Goal: Task Accomplishment & Management: Complete application form

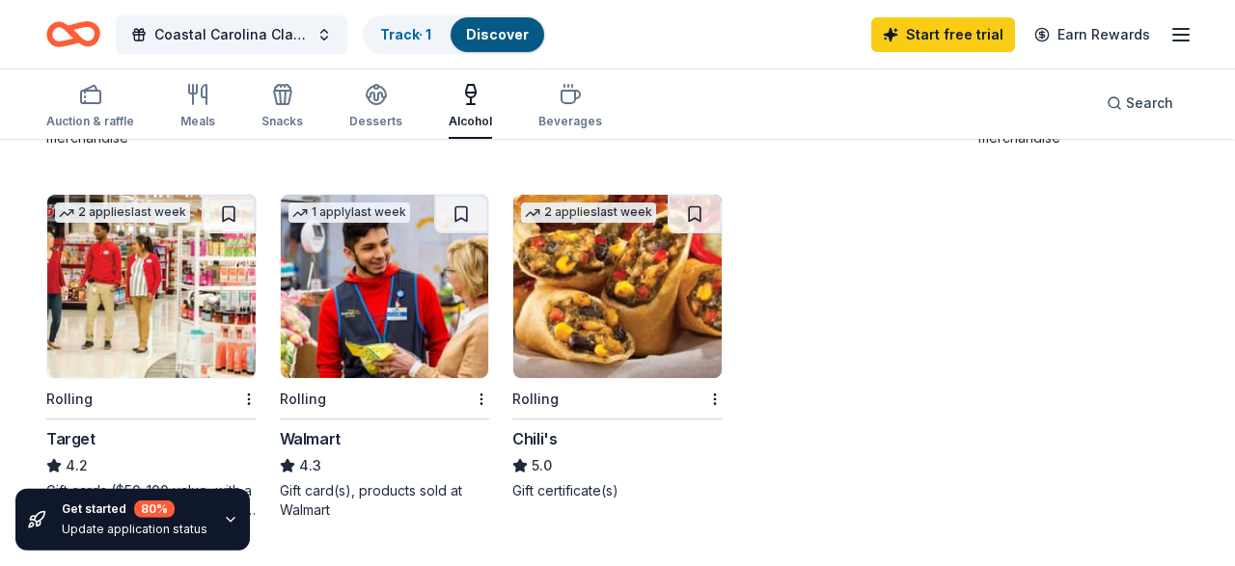
scroll to position [602, 0]
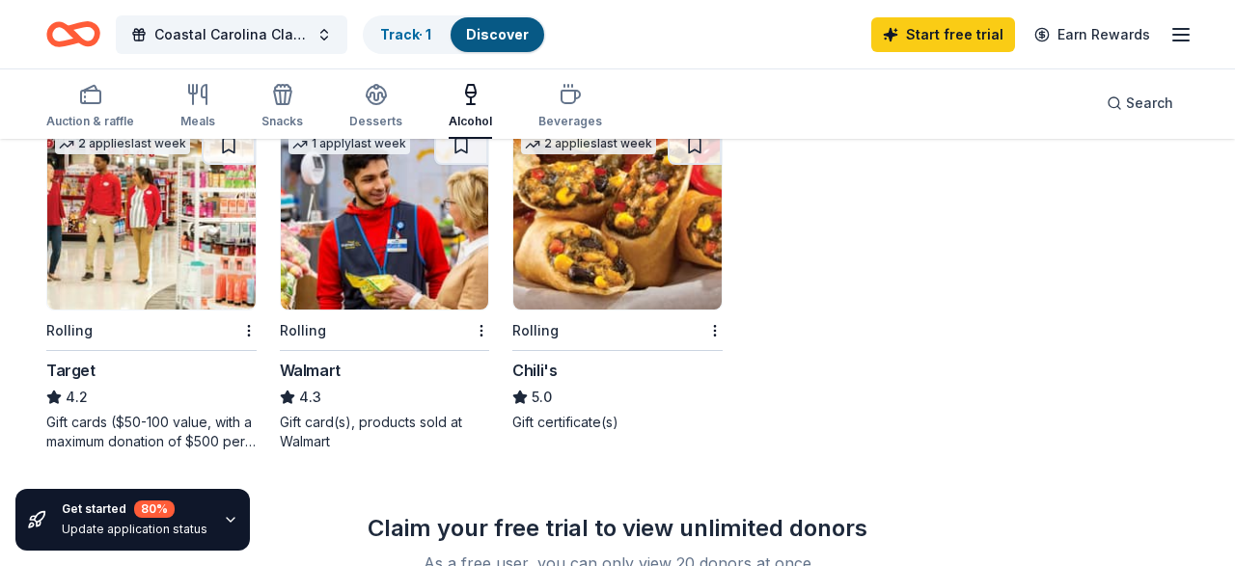
click at [68, 373] on div "Target" at bounding box center [70, 370] width 49 height 23
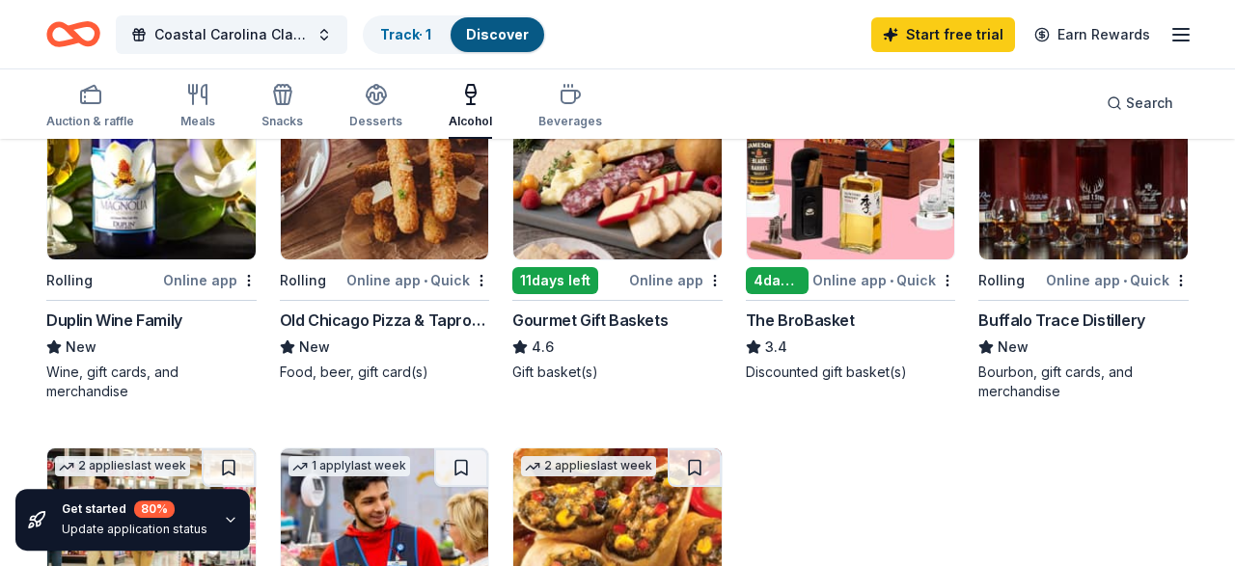
scroll to position [401, 0]
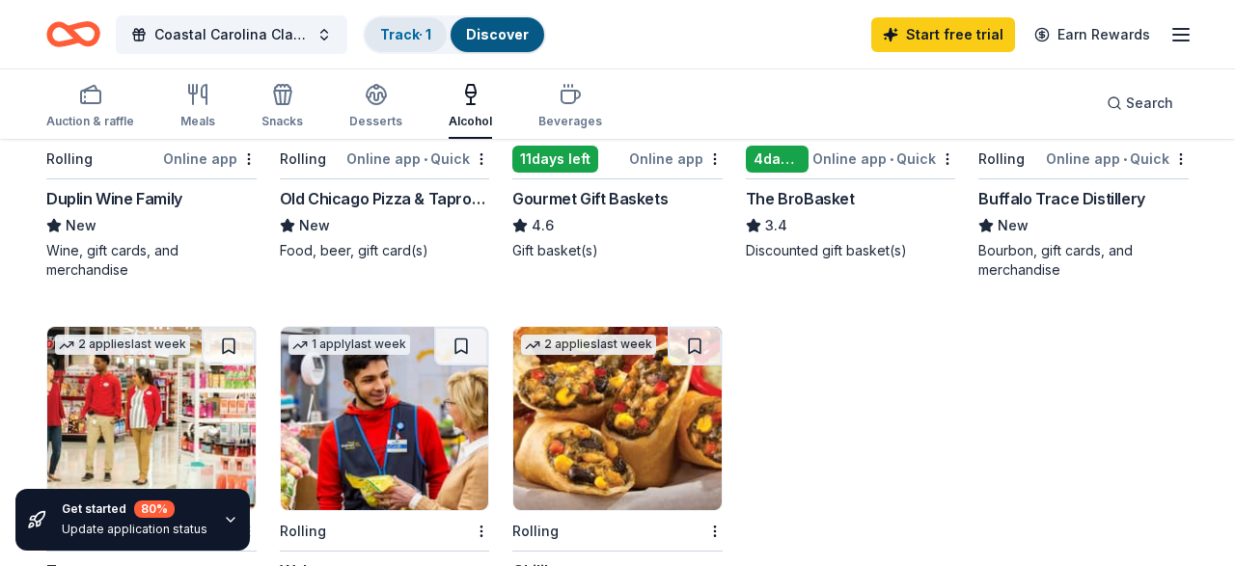
click at [406, 26] on link "Track · 1" at bounding box center [405, 34] width 51 height 16
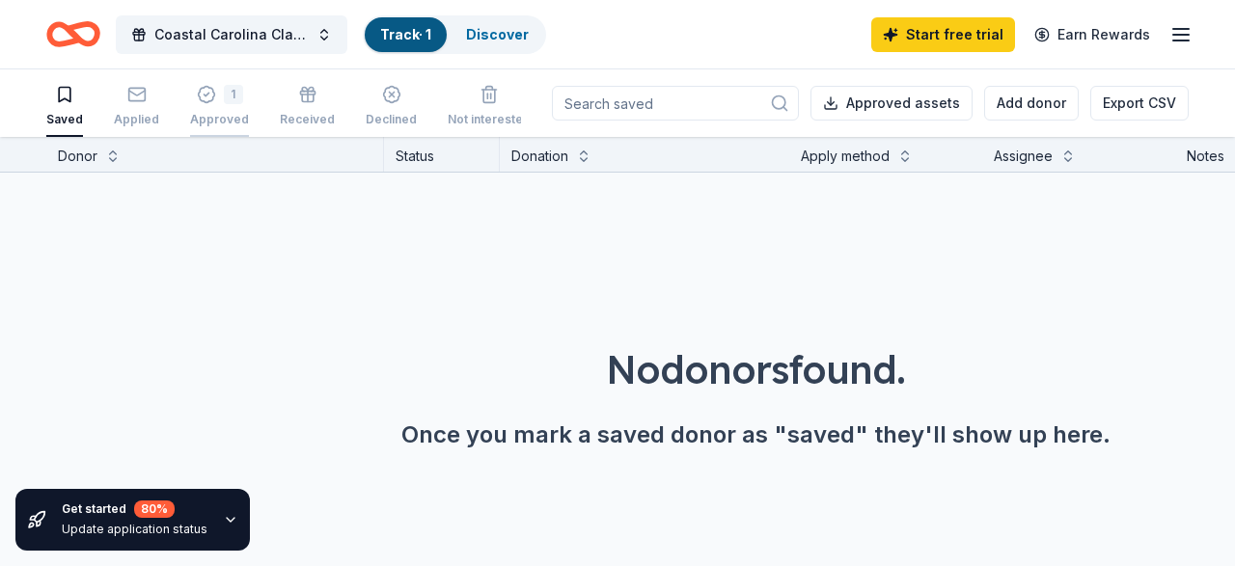
click at [209, 97] on icon "button" at bounding box center [206, 94] width 19 height 19
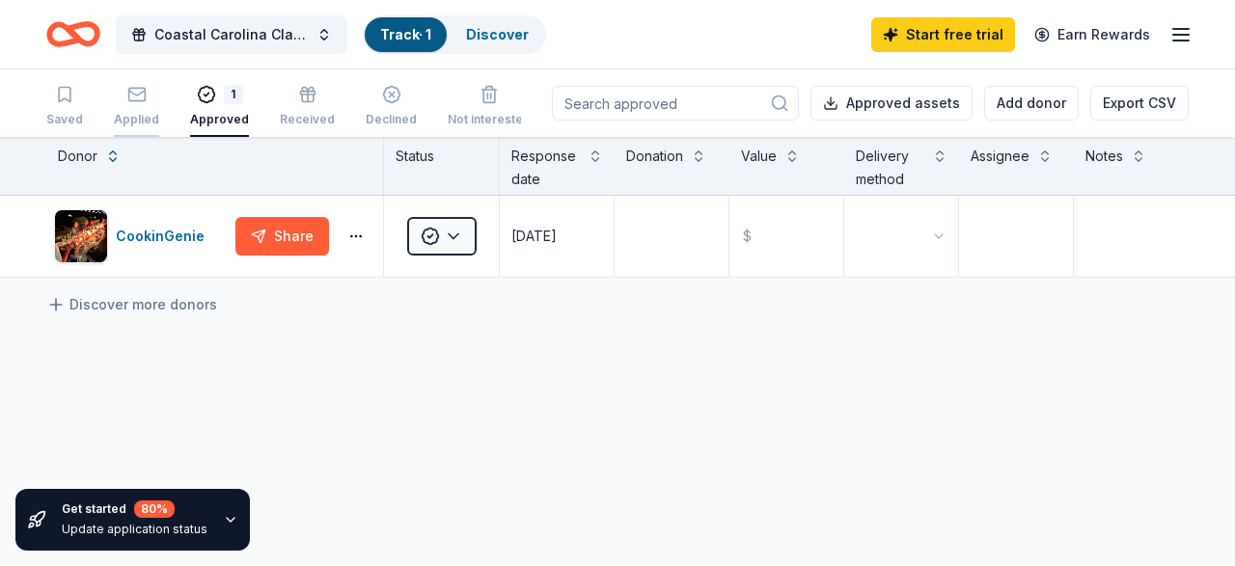
click at [147, 95] on div "button" at bounding box center [136, 94] width 45 height 19
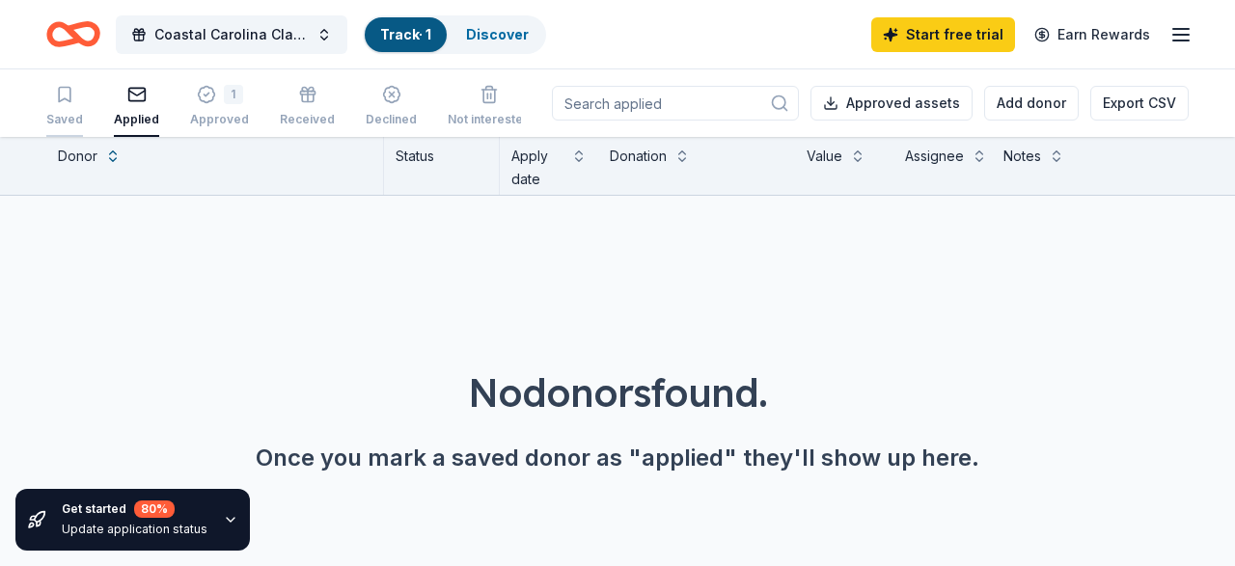
click at [68, 103] on icon "button" at bounding box center [64, 94] width 19 height 19
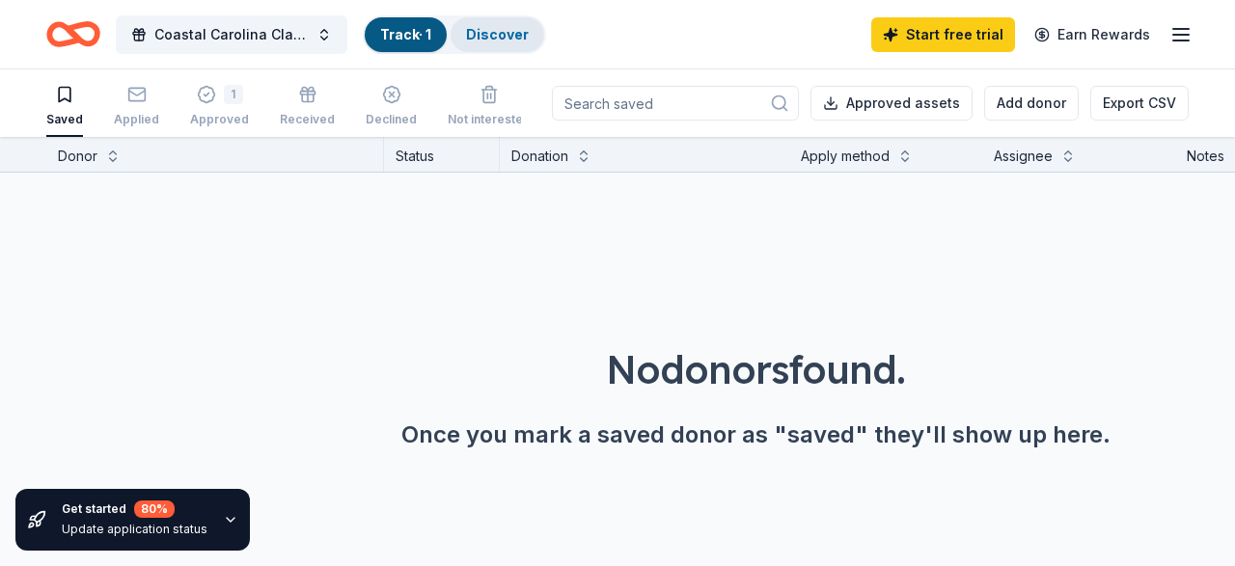
click at [467, 33] on div "Discover" at bounding box center [498, 34] width 94 height 35
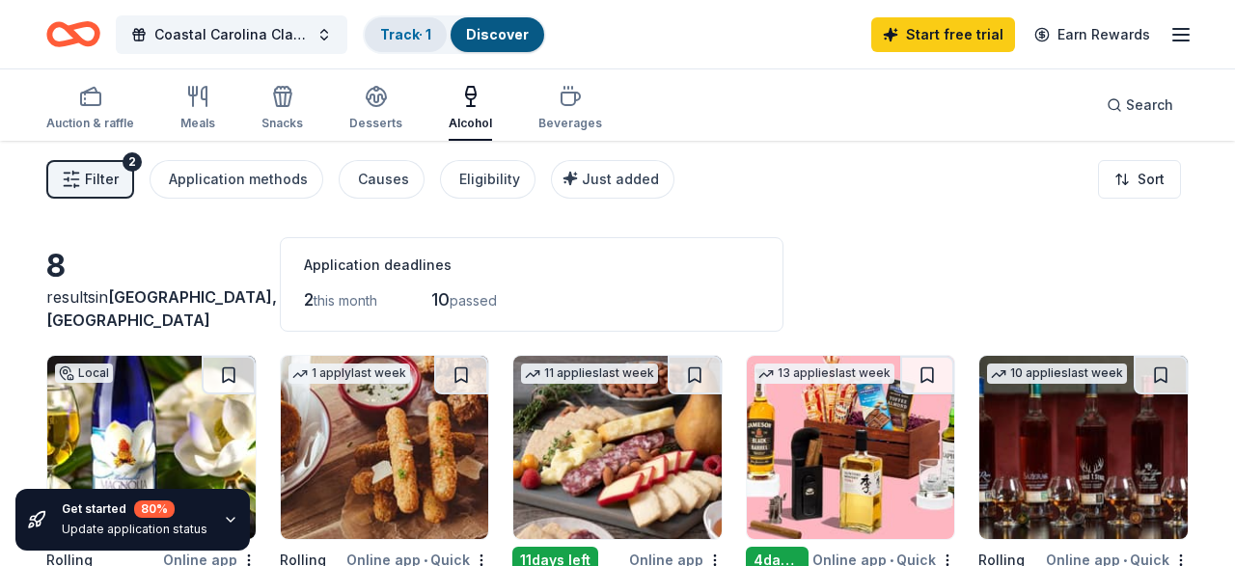
click at [429, 30] on link "Track · 1" at bounding box center [405, 34] width 51 height 16
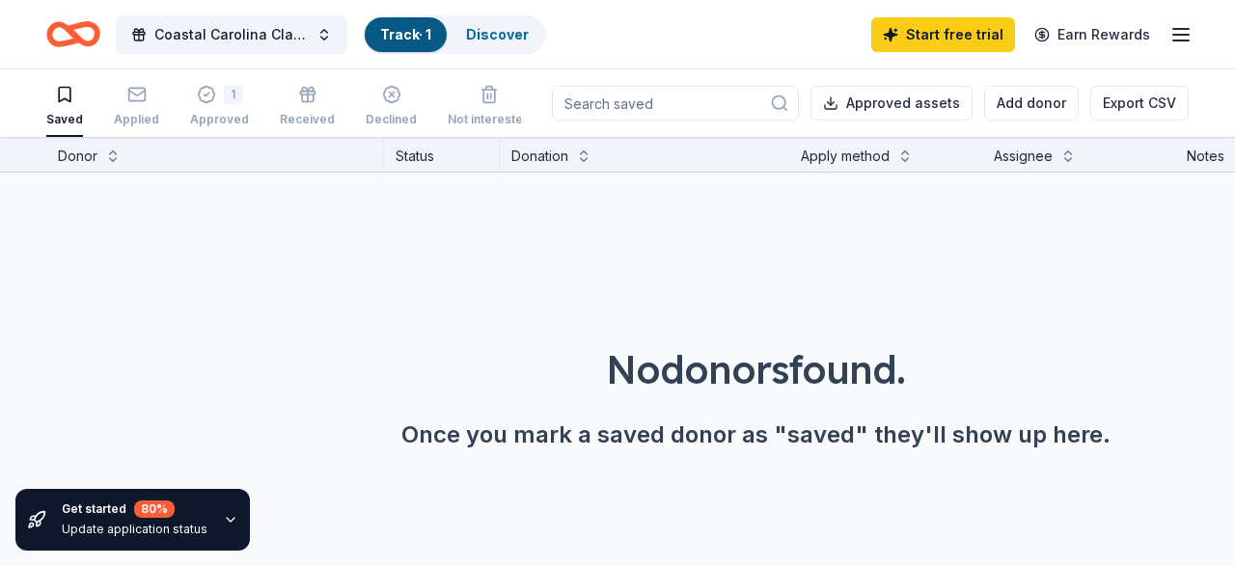
click at [416, 29] on link "Track · 1" at bounding box center [405, 34] width 51 height 16
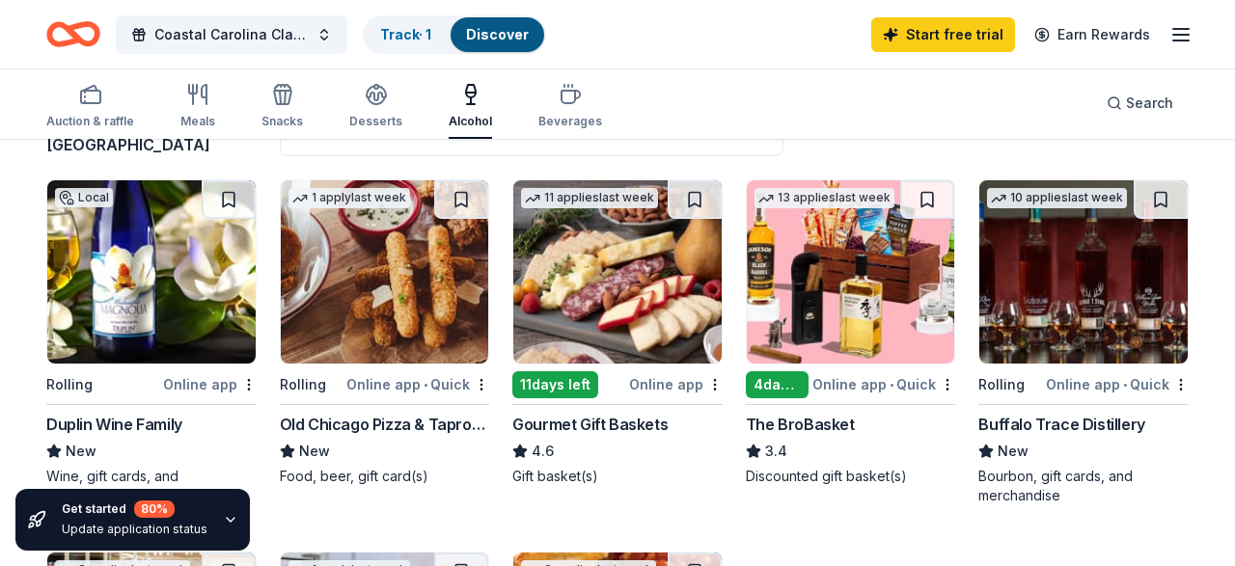
scroll to position [201, 0]
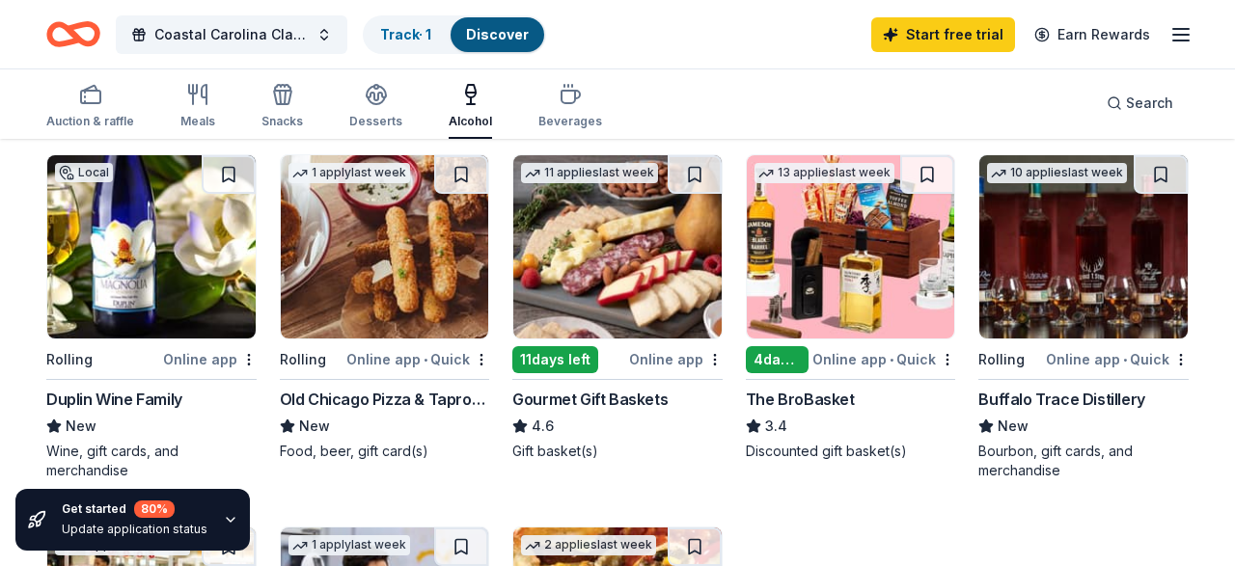
click at [823, 494] on div "Local Rolling Online app Duplin Wine Family New Wine, gift cards, and merchandi…" at bounding box center [617, 503] width 1142 height 698
click at [763, 503] on div "Local Rolling Online app Duplin Wine Family New Wine, gift cards, and merchandi…" at bounding box center [617, 503] width 1142 height 698
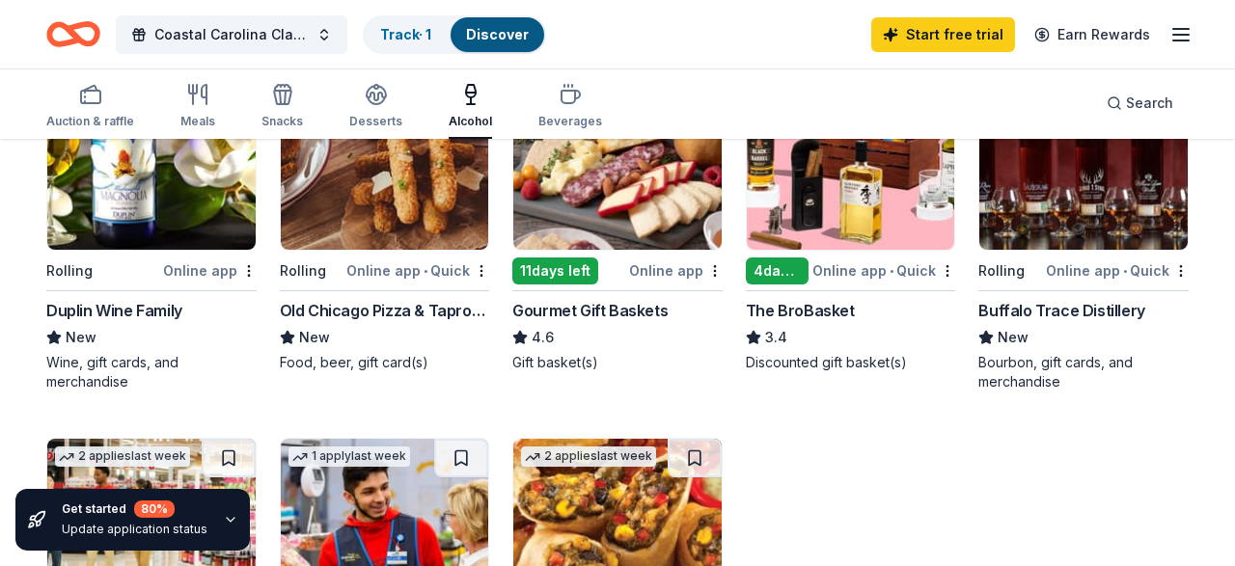
scroll to position [301, 0]
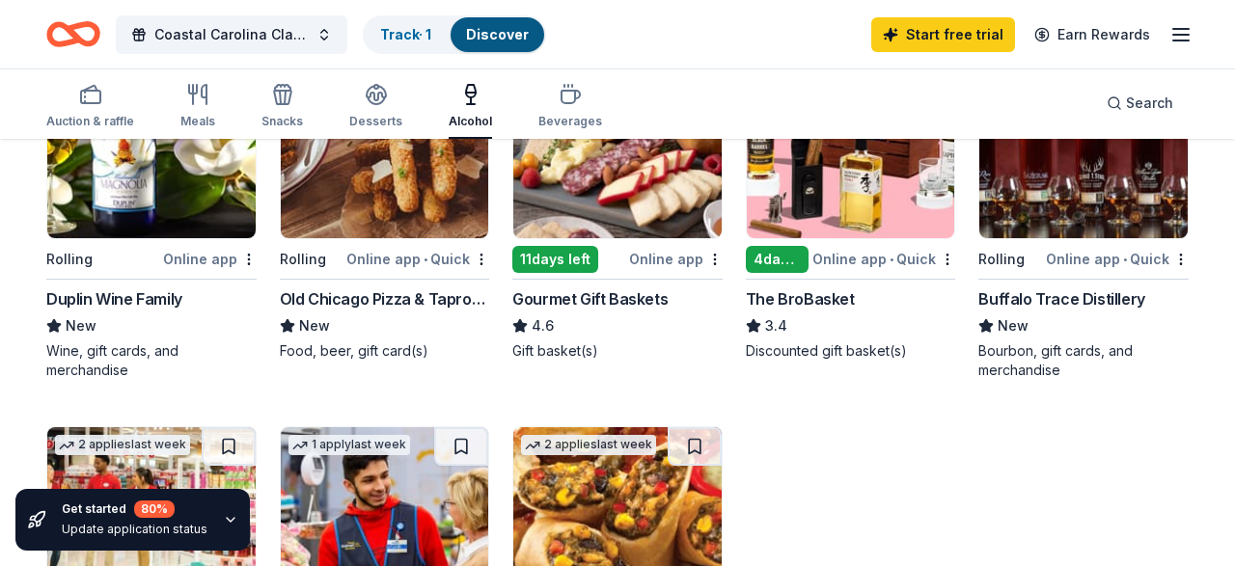
click at [680, 101] on div "Auction & raffle Meals Snacks Desserts Alcohol Beverages Search" at bounding box center [617, 103] width 1142 height 71
click at [845, 421] on div "Local Rolling Online app Duplin Wine Family New Wine, gift cards, and merchandi…" at bounding box center [617, 403] width 1142 height 698
click at [378, 31] on div "Track · 1" at bounding box center [406, 34] width 82 height 35
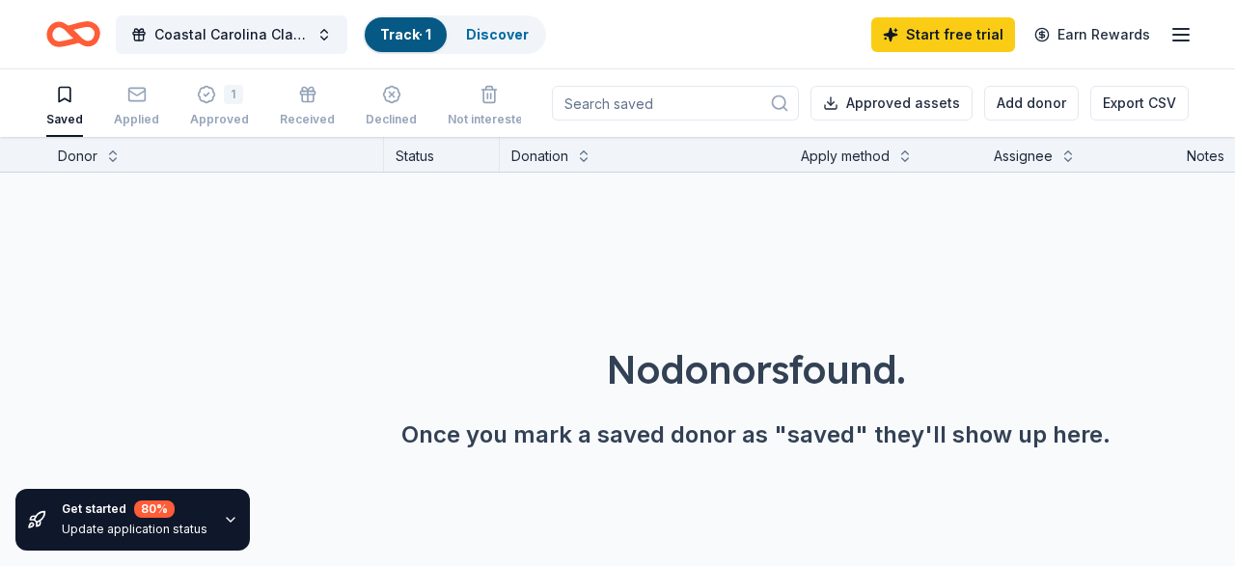
drag, startPoint x: 434, startPoint y: 26, endPoint x: 451, endPoint y: 26, distance: 16.4
click at [437, 26] on div "Track · 1" at bounding box center [406, 34] width 82 height 35
click at [460, 24] on div "Discover" at bounding box center [498, 34] width 94 height 35
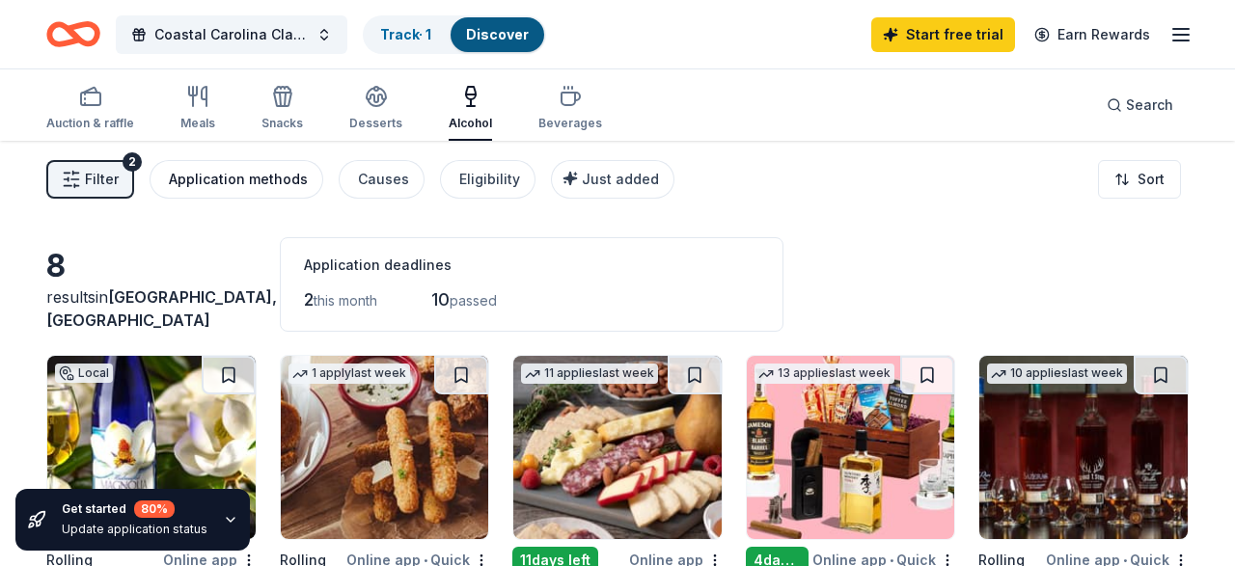
click at [215, 184] on div "Application methods" at bounding box center [238, 179] width 139 height 23
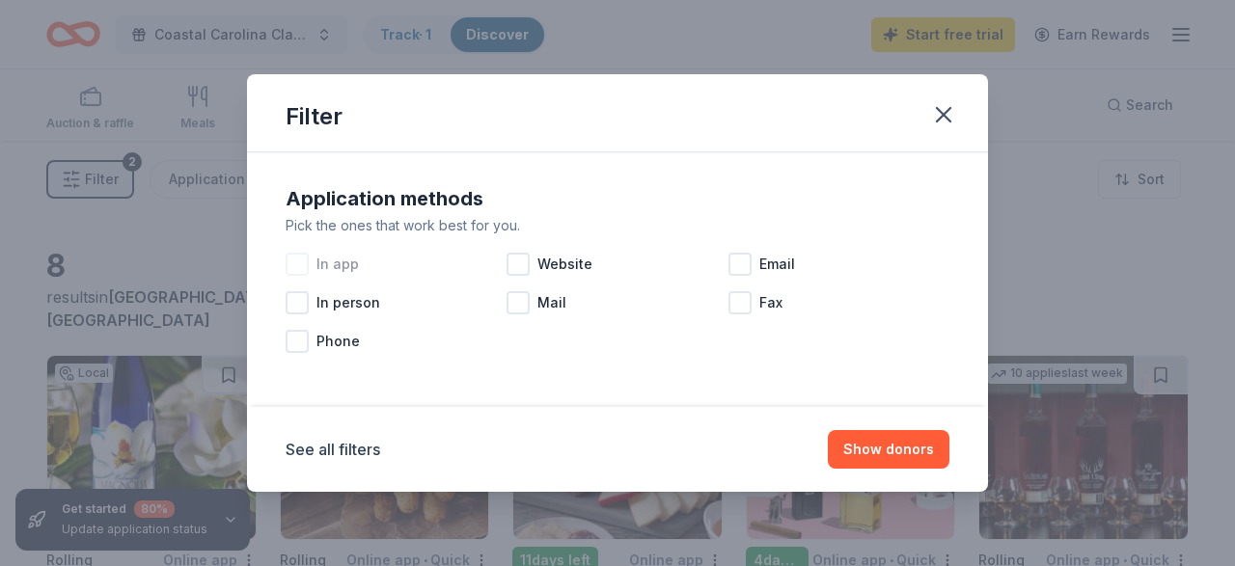
click at [344, 269] on span "In app" at bounding box center [337, 264] width 42 height 23
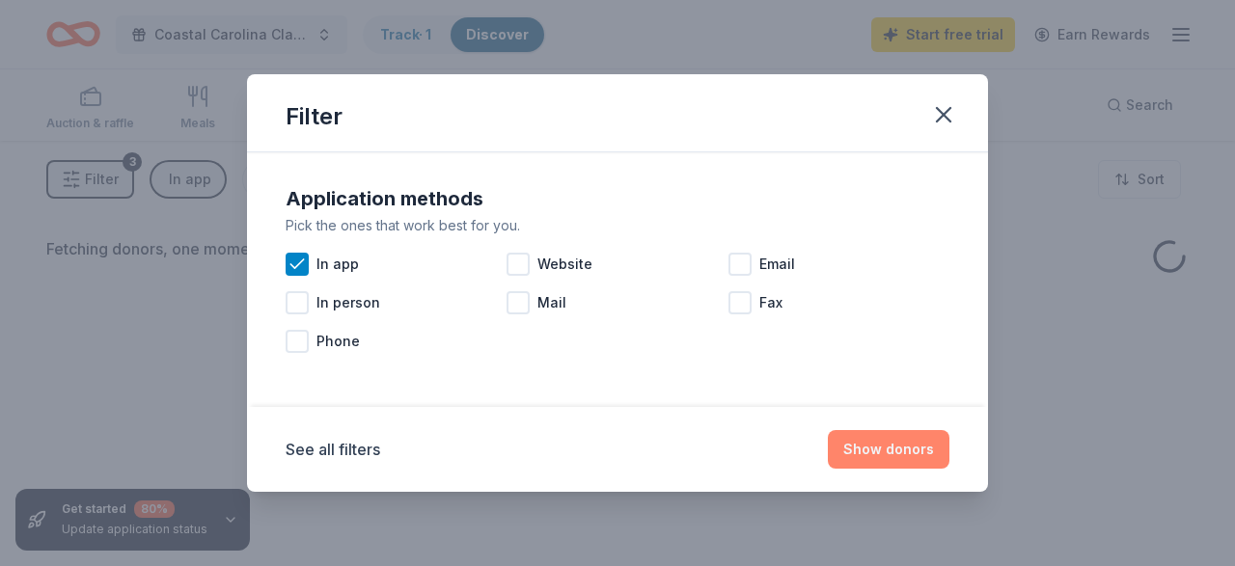
click at [880, 437] on button "Show donors" at bounding box center [889, 449] width 122 height 39
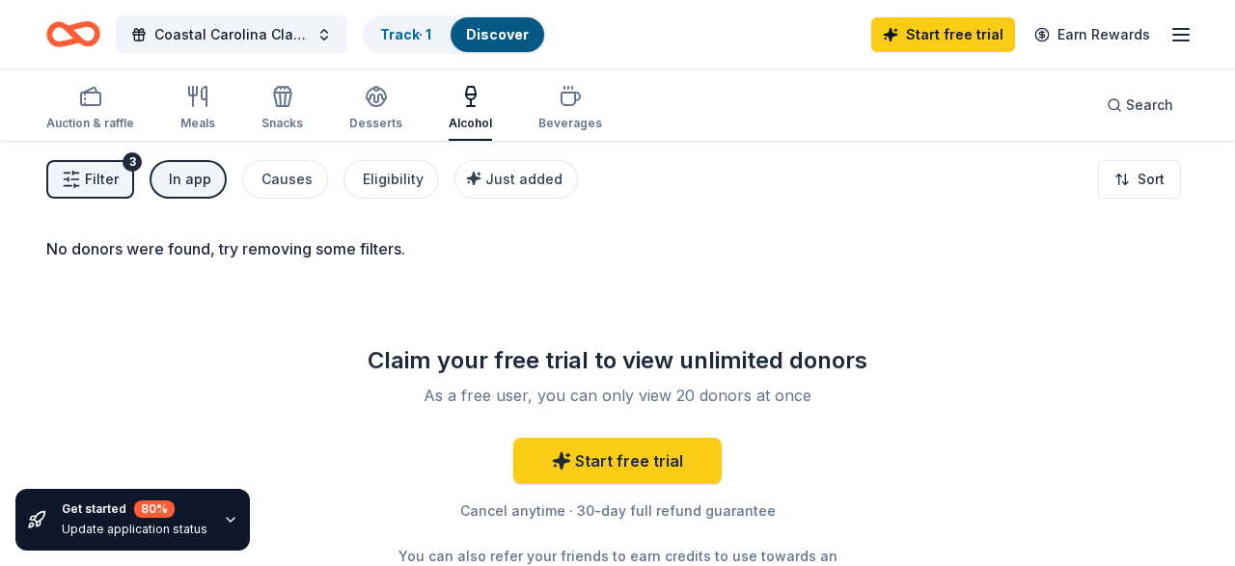
click at [178, 174] on div "In app" at bounding box center [190, 179] width 42 height 23
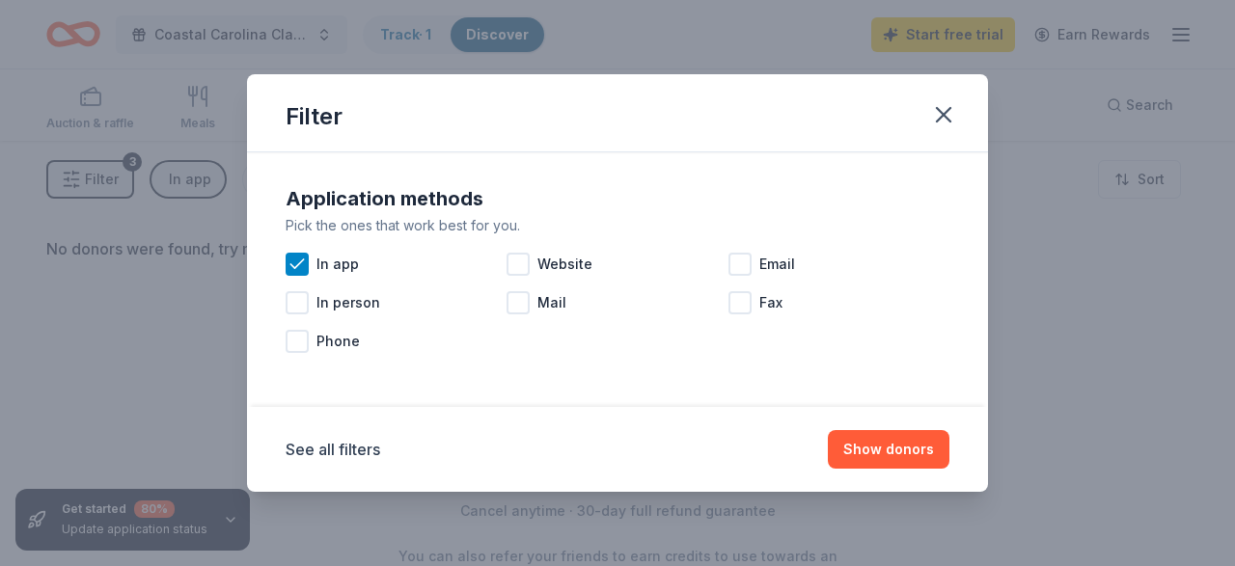
drag, startPoint x: 316, startPoint y: 257, endPoint x: 696, endPoint y: 342, distance: 388.8
click at [317, 257] on span "In app" at bounding box center [337, 264] width 42 height 23
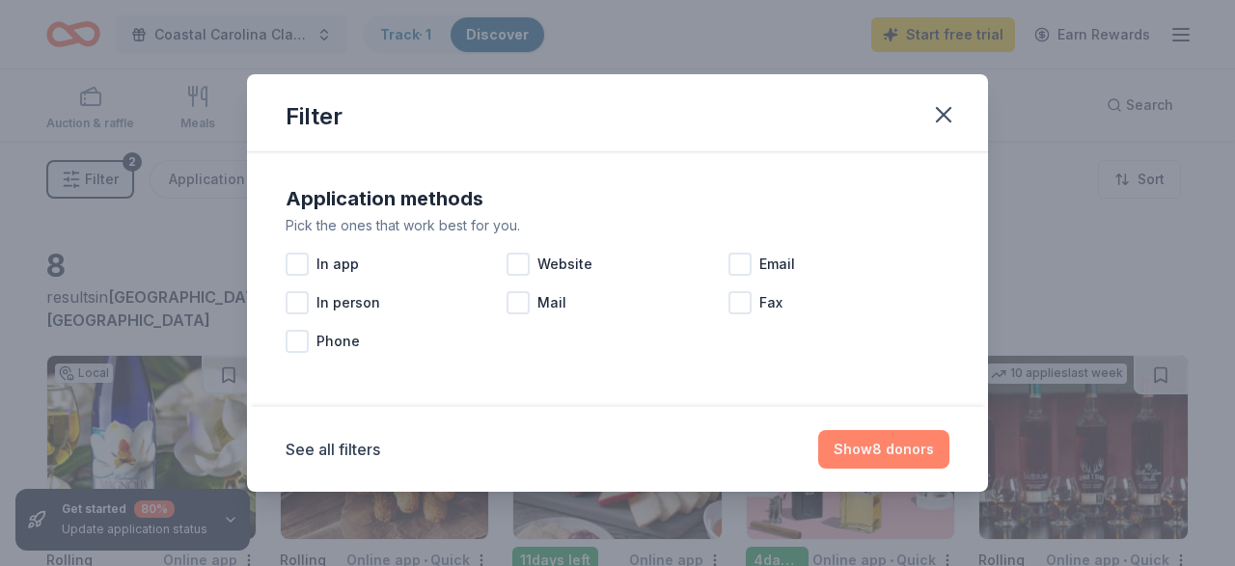
click at [917, 451] on button "Show 8 donors" at bounding box center [883, 449] width 131 height 39
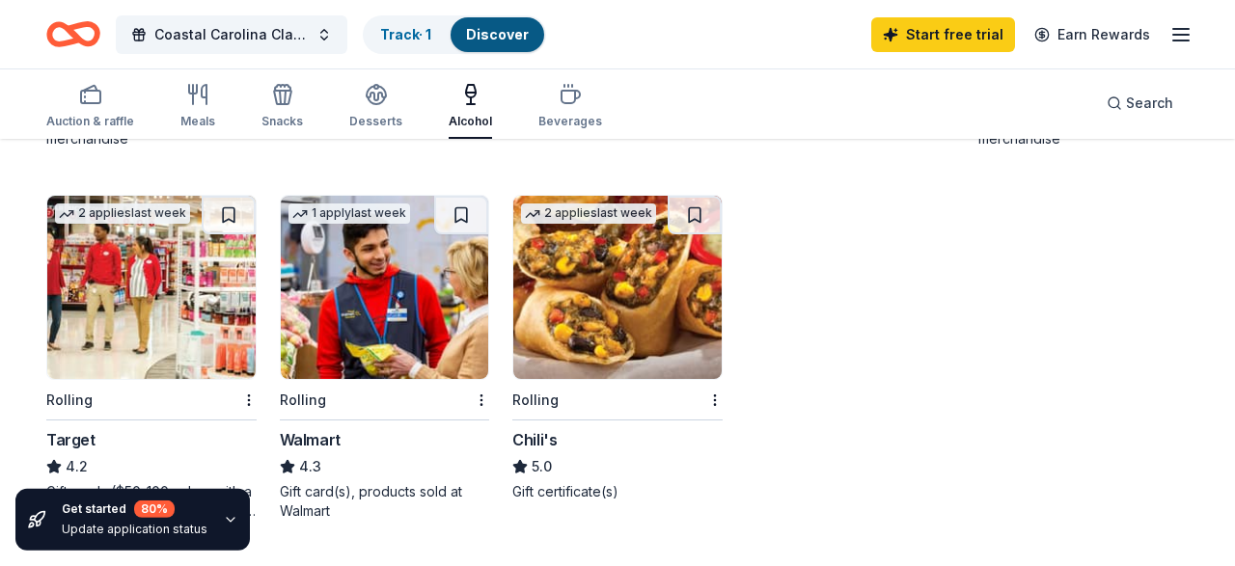
scroll to position [348, 0]
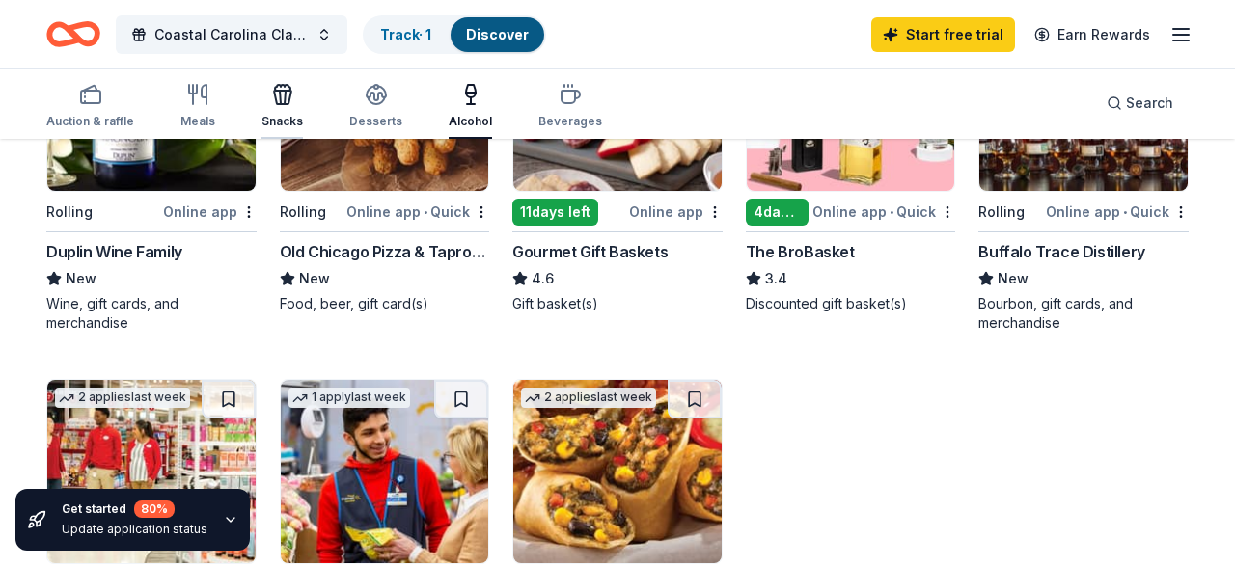
click at [293, 90] on div "button" at bounding box center [281, 94] width 41 height 23
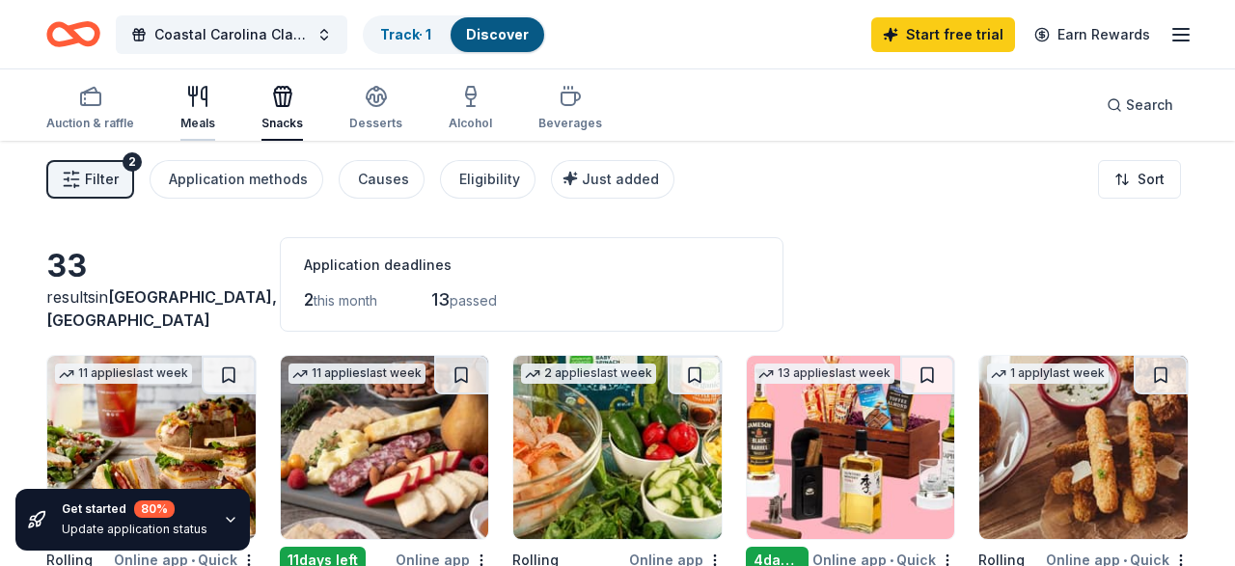
click at [191, 120] on div "Meals" at bounding box center [197, 123] width 35 height 15
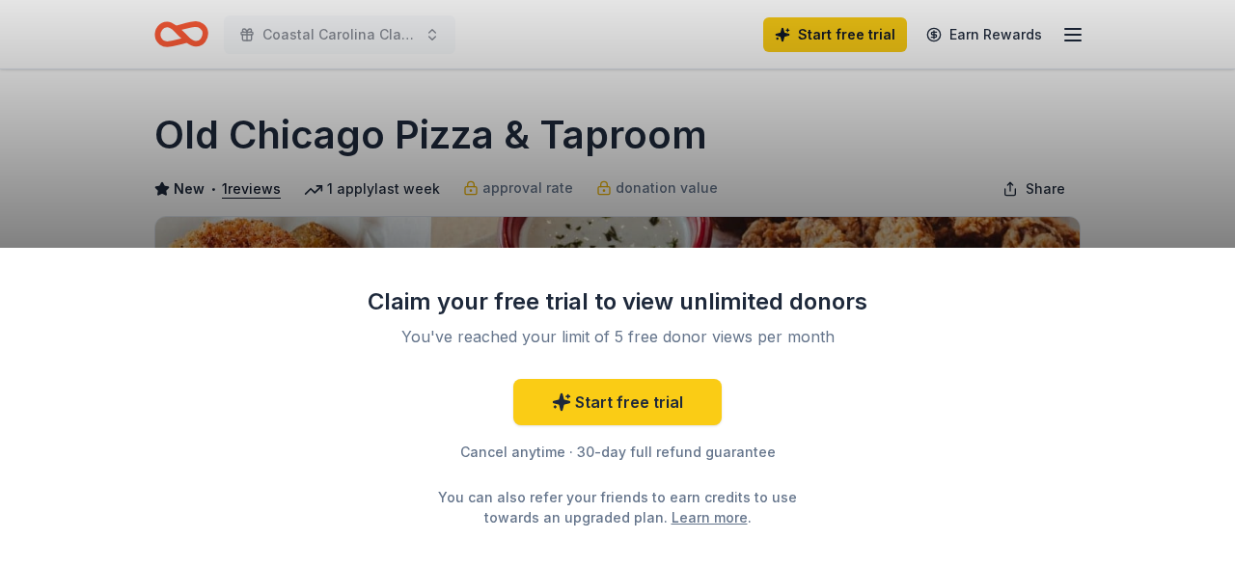
click at [1172, 228] on div "Claim your free trial to view unlimited donors You've reached your limit of 5 f…" at bounding box center [617, 283] width 1235 height 566
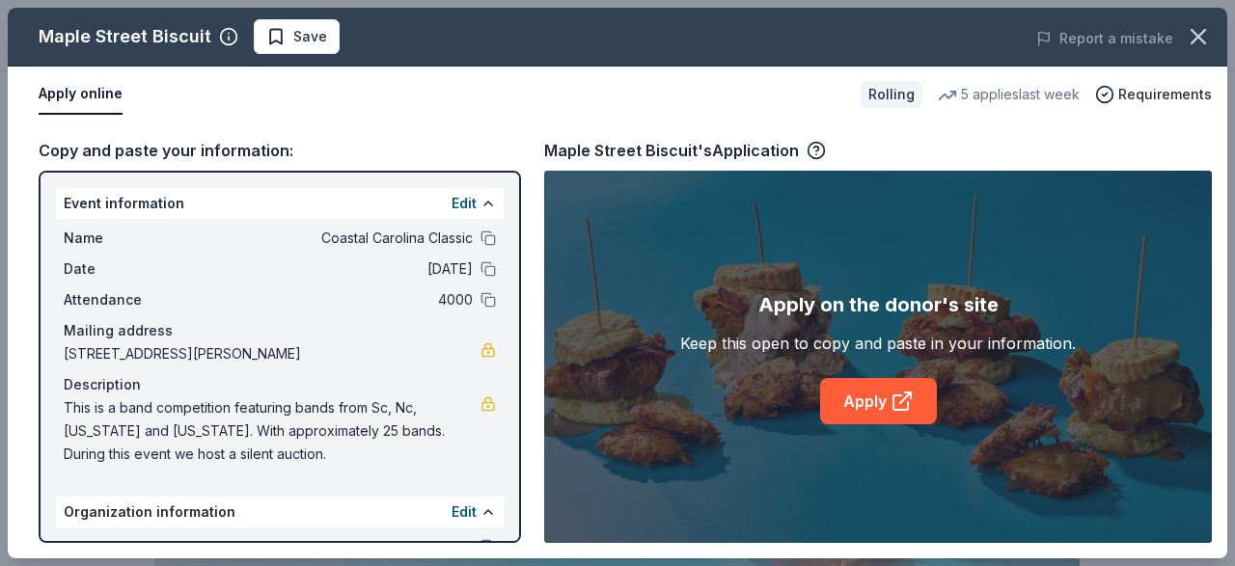
scroll to position [401, 0]
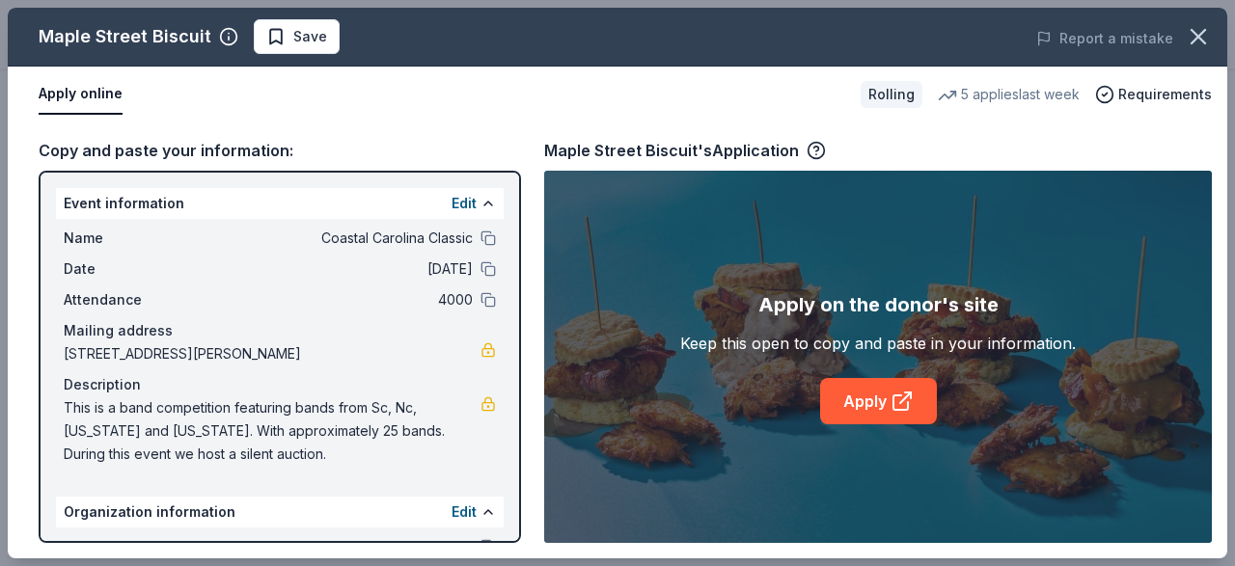
click at [551, 76] on div "Apply online" at bounding box center [442, 94] width 807 height 41
click at [844, 408] on link "Apply" at bounding box center [878, 401] width 117 height 46
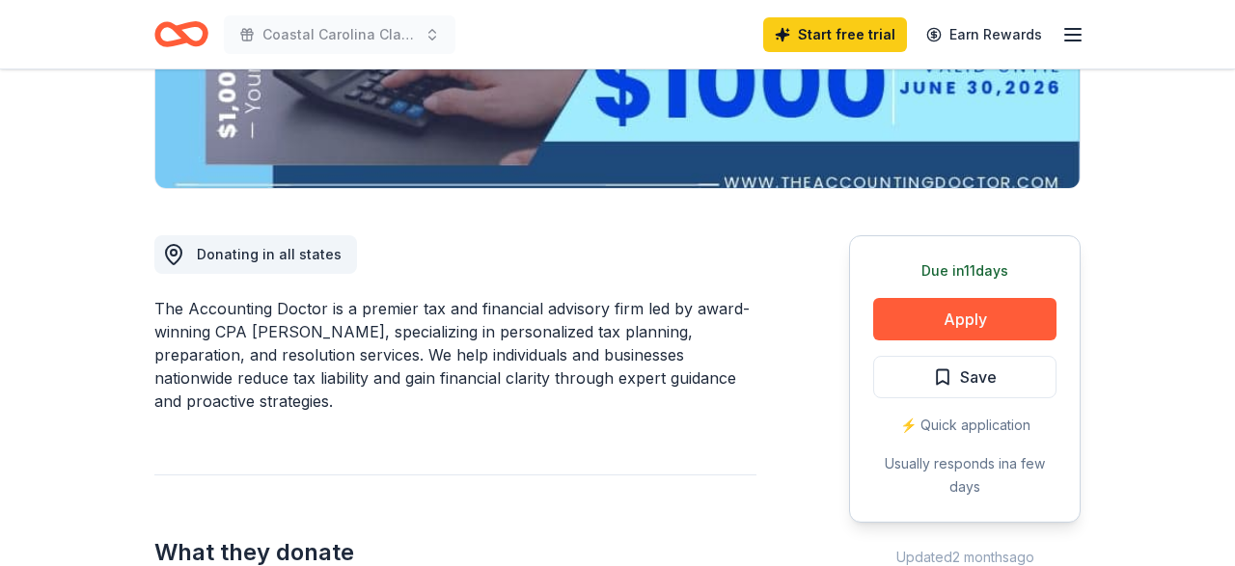
scroll to position [401, 0]
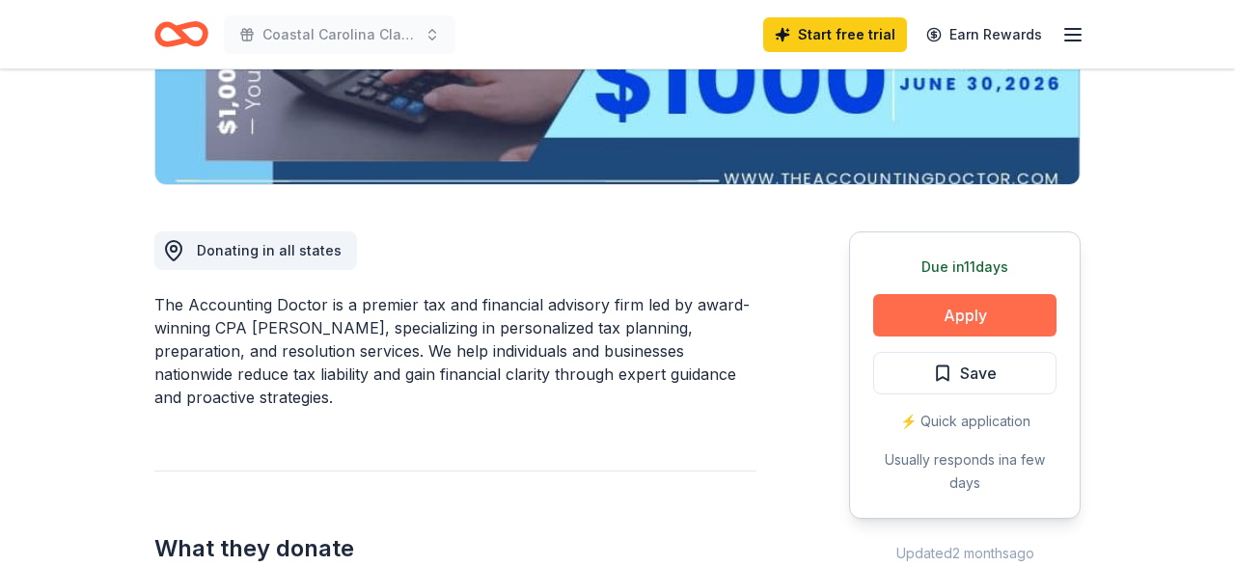
click at [1017, 310] on button "Apply" at bounding box center [964, 315] width 183 height 42
